Goal: Find specific fact: Find specific fact

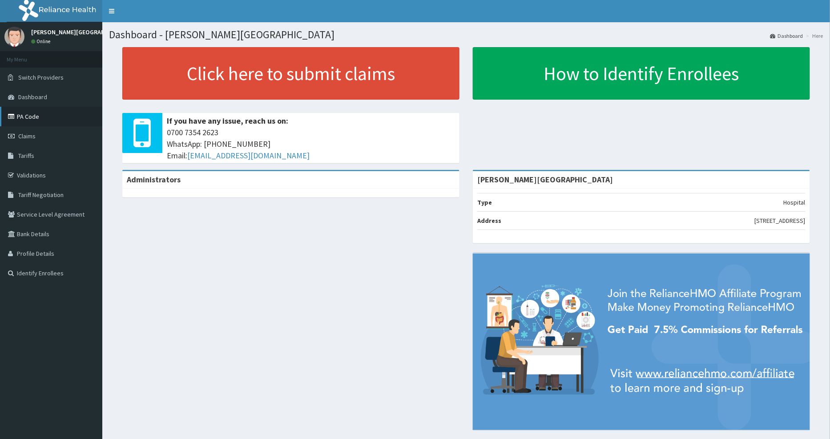
click at [25, 117] on link "PA Code" at bounding box center [51, 117] width 102 height 20
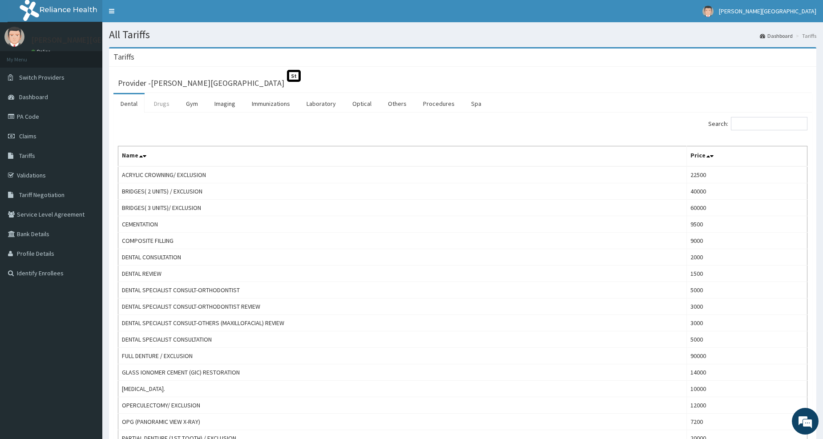
click at [165, 105] on link "Drugs" at bounding box center [162, 103] width 30 height 19
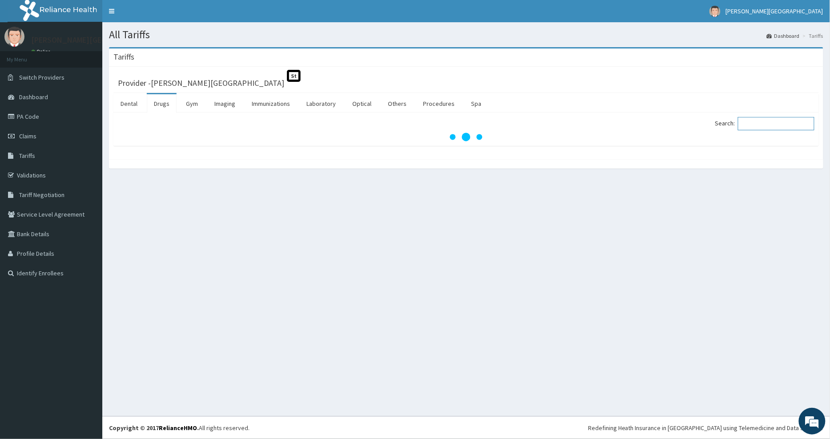
click at [759, 126] on input "Search:" at bounding box center [776, 123] width 77 height 13
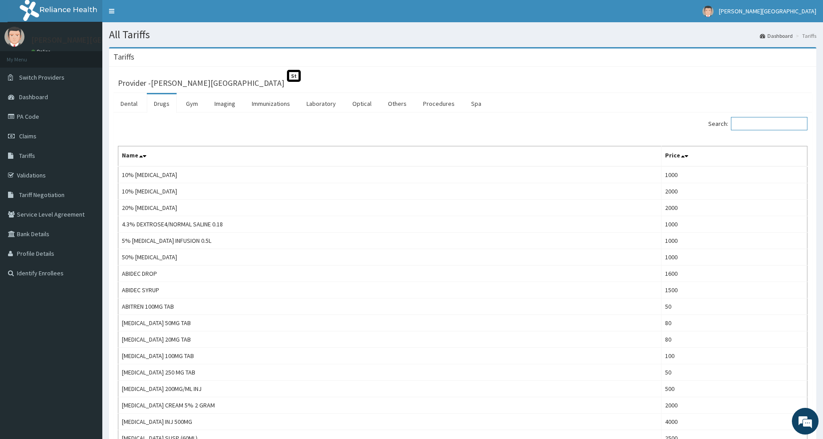
paste input "BISOPROLOL"
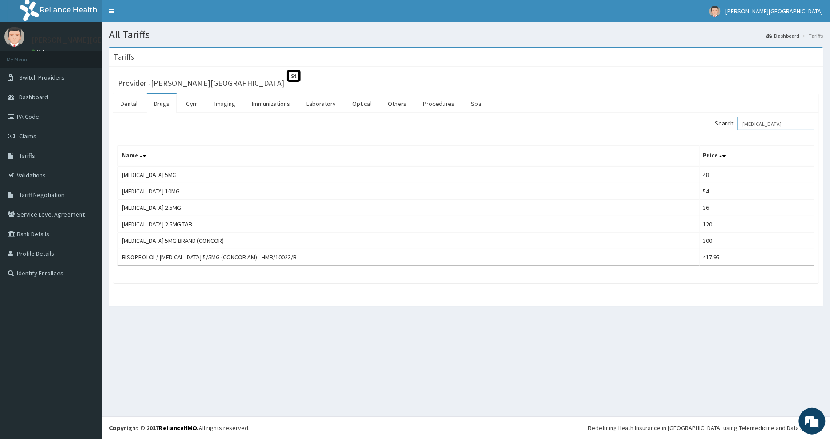
type input "BISOPROLOL"
click at [27, 121] on link "PA Code" at bounding box center [51, 117] width 102 height 20
